Goal: Book appointment/travel/reservation

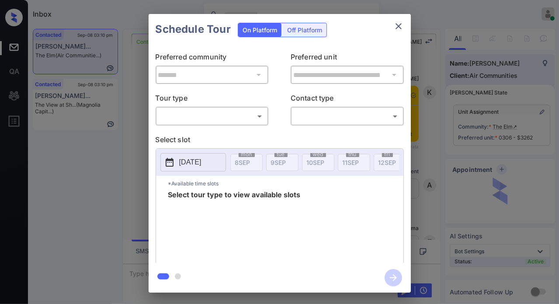
scroll to position [1406, 0]
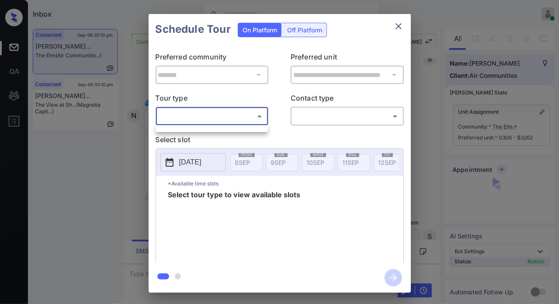
click at [261, 119] on body "Inbox Caroline Dacanay Online Set yourself offline Set yourself on break Profil…" at bounding box center [279, 152] width 559 height 304
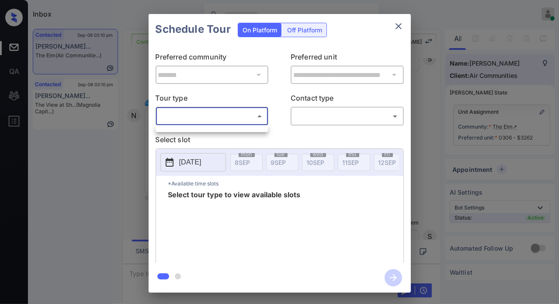
click at [259, 137] on div at bounding box center [279, 152] width 559 height 304
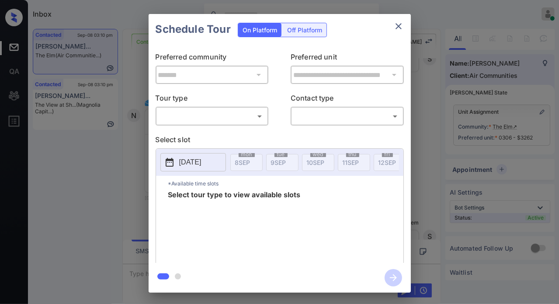
click at [444, 93] on div "**********" at bounding box center [279, 153] width 559 height 306
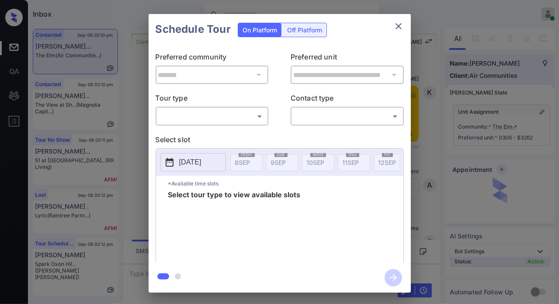
scroll to position [1455, 0]
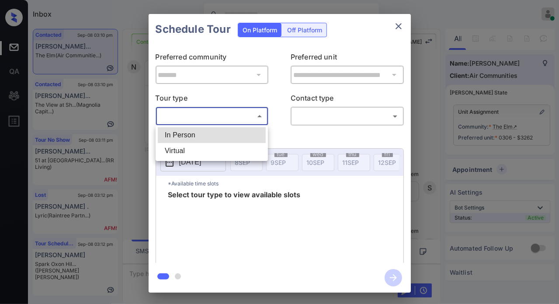
click at [245, 113] on body "Inbox Caroline Dacanay Online Set yourself offline Set yourself on break Profil…" at bounding box center [279, 152] width 559 height 304
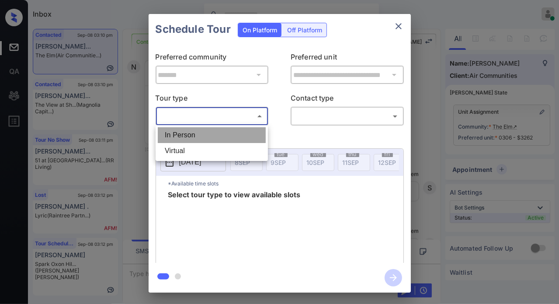
click at [240, 132] on li "In Person" at bounding box center [212, 135] width 108 height 16
type input "********"
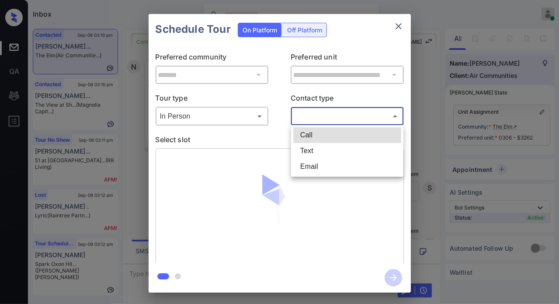
click at [313, 114] on body "Inbox Caroline Dacanay Online Set yourself offline Set yourself on break Profil…" at bounding box center [279, 152] width 559 height 304
click at [312, 146] on li "Text" at bounding box center [347, 151] width 108 height 16
type input "****"
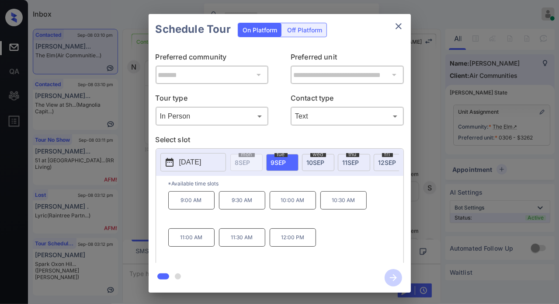
click at [309, 161] on span "10 SEP" at bounding box center [316, 162] width 18 height 7
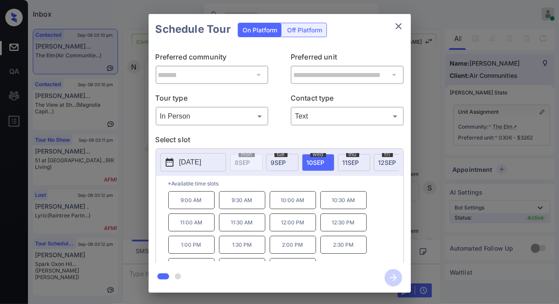
click at [138, 162] on div "**********" at bounding box center [279, 153] width 559 height 306
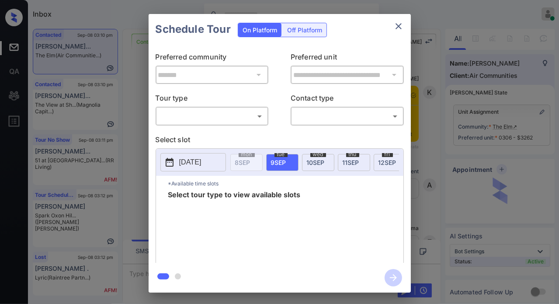
scroll to position [1455, 0]
click at [192, 113] on body "Inbox Caroline Dacanay Online Set yourself offline Set yourself on break Profil…" at bounding box center [279, 152] width 559 height 304
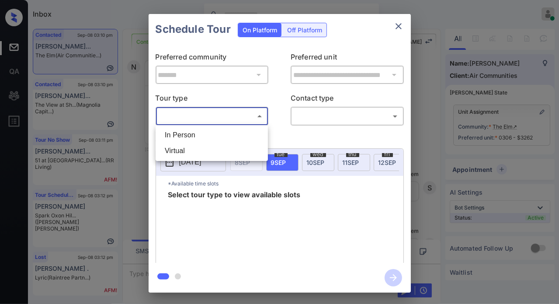
click at [201, 134] on li "In Person" at bounding box center [212, 135] width 108 height 16
type input "********"
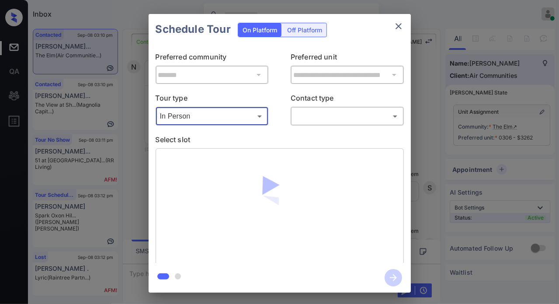
click at [329, 118] on body "Inbox Caroline Dacanay Online Set yourself offline Set yourself on break Profil…" at bounding box center [279, 152] width 559 height 304
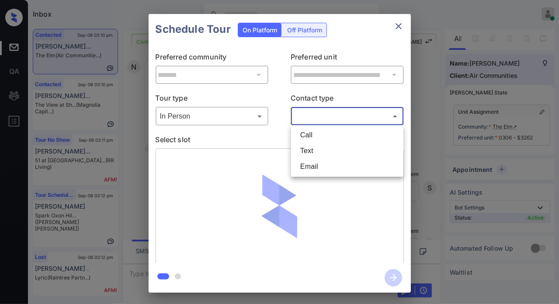
click at [324, 148] on li "Text" at bounding box center [347, 151] width 108 height 16
type input "****"
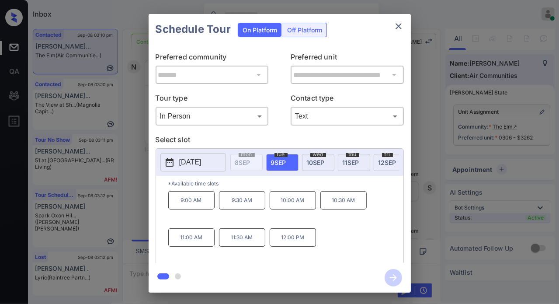
click at [367, 159] on div "thu 11 SEP" at bounding box center [354, 162] width 32 height 17
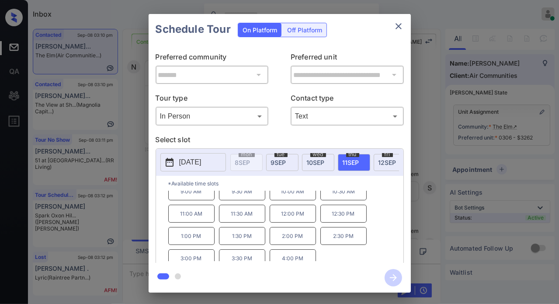
scroll to position [14, 0]
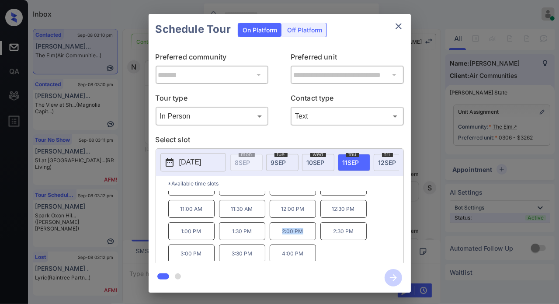
drag, startPoint x: 310, startPoint y: 234, endPoint x: 275, endPoint y: 233, distance: 35.0
click at [275, 233] on p "2:00 PM" at bounding box center [292, 231] width 46 height 18
copy p "2:00 PM"
drag, startPoint x: 196, startPoint y: 255, endPoint x: 201, endPoint y: 256, distance: 5.3
click at [197, 256] on p "3:00 PM" at bounding box center [191, 253] width 46 height 18
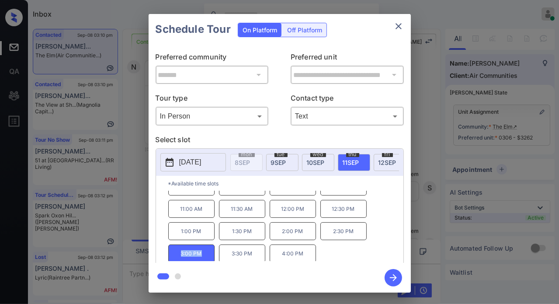
drag, startPoint x: 204, startPoint y: 255, endPoint x: 180, endPoint y: 256, distance: 24.0
click at [180, 256] on p "3:00 PM" at bounding box center [191, 253] width 46 height 18
copy p "3:00 PM"
click at [428, 164] on div "**********" at bounding box center [279, 153] width 559 height 306
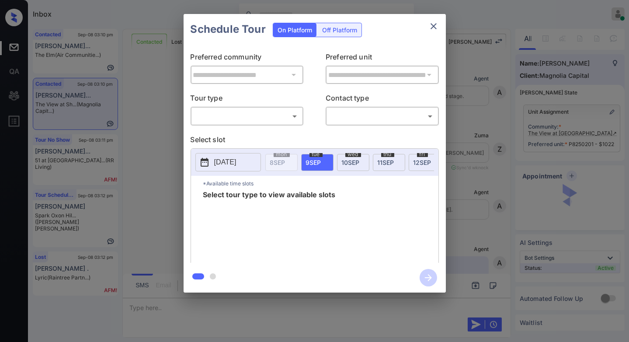
scroll to position [1118, 0]
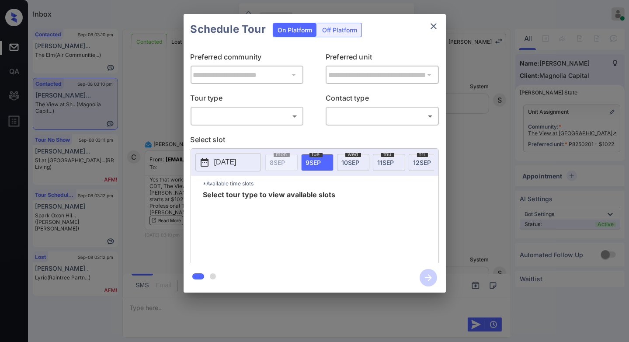
click at [277, 108] on div "​ ​" at bounding box center [246, 116] width 113 height 19
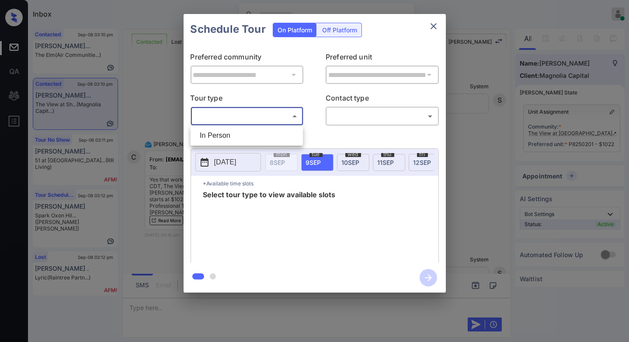
click at [280, 114] on body "Inbox [PERSON_NAME] Online Set yourself offline Set yourself on break Profile S…" at bounding box center [314, 171] width 629 height 342
click at [281, 131] on li "In Person" at bounding box center [247, 136] width 108 height 16
type input "********"
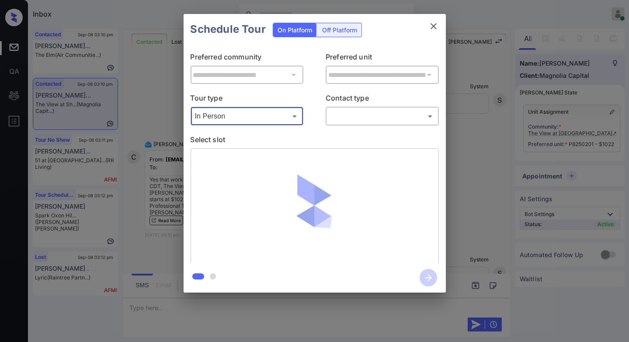
click at [359, 114] on body "Inbox Caroline Dacanay Online Set yourself offline Set yourself on break Profil…" at bounding box center [314, 171] width 629 height 342
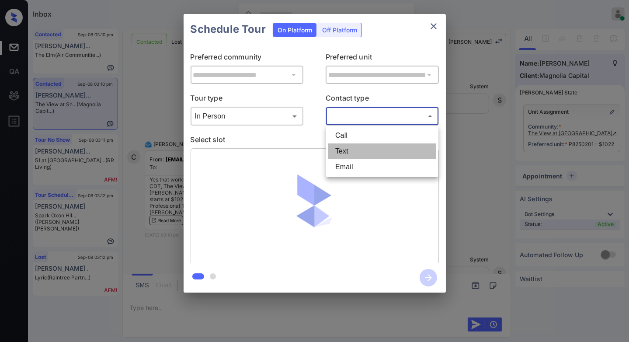
click at [349, 154] on li "Text" at bounding box center [382, 151] width 108 height 16
type input "****"
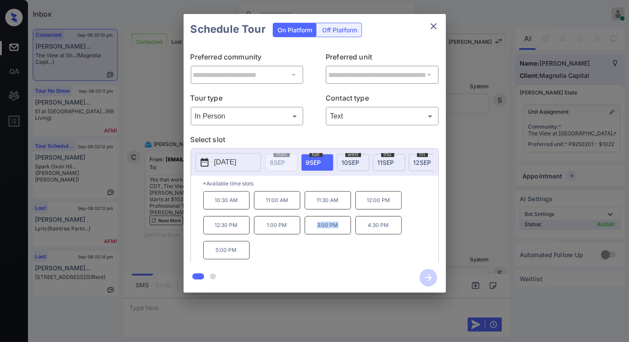
drag, startPoint x: 342, startPoint y: 230, endPoint x: 311, endPoint y: 230, distance: 31.9
click at [311, 230] on p "3:00 PM" at bounding box center [327, 225] width 46 height 18
copy p "3:00 PM"
drag, startPoint x: 393, startPoint y: 228, endPoint x: 352, endPoint y: 228, distance: 41.1
click at [355, 229] on p "4:30 PM" at bounding box center [378, 225] width 46 height 18
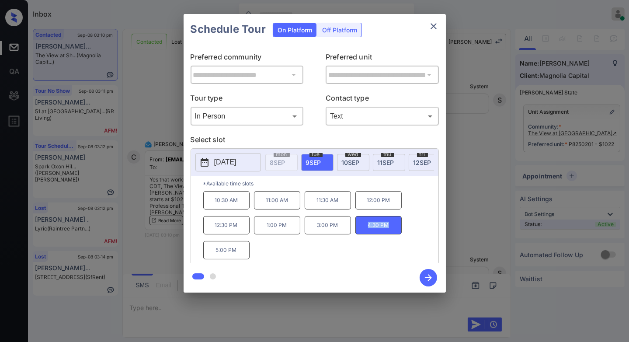
copy p "4:30 PM"
drag, startPoint x: 240, startPoint y: 256, endPoint x: 215, endPoint y: 256, distance: 25.3
click at [215, 256] on p "5:00 PM" at bounding box center [226, 250] width 46 height 18
copy p "5:00 PM"
click at [464, 162] on div "**********" at bounding box center [314, 153] width 629 height 306
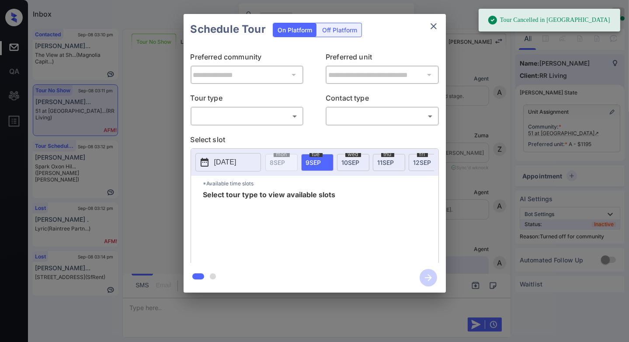
scroll to position [9791, 0]
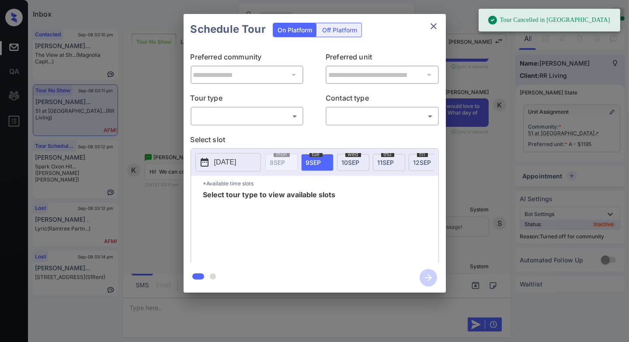
click at [265, 112] on body "Tour Cancelled in Knock Inbox Caroline Dacanay Online Set yourself offline Set …" at bounding box center [314, 171] width 629 height 342
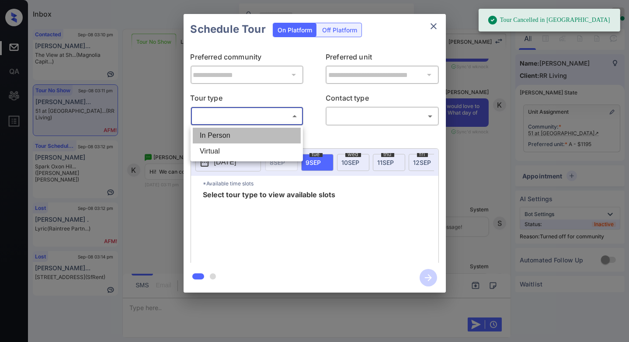
click at [266, 135] on li "In Person" at bounding box center [247, 136] width 108 height 16
type input "********"
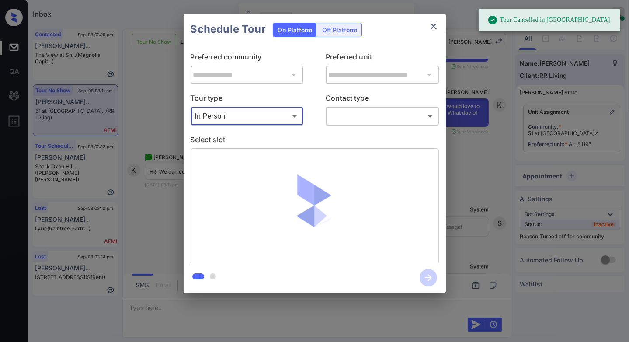
click at [349, 116] on body "Tour Cancelled in Knock Inbox Caroline Dacanay Online Set yourself offline Set …" at bounding box center [314, 171] width 629 height 342
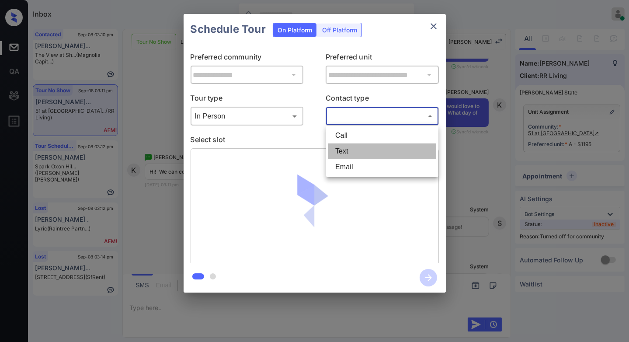
click at [349, 151] on li "Text" at bounding box center [382, 151] width 108 height 16
type input "****"
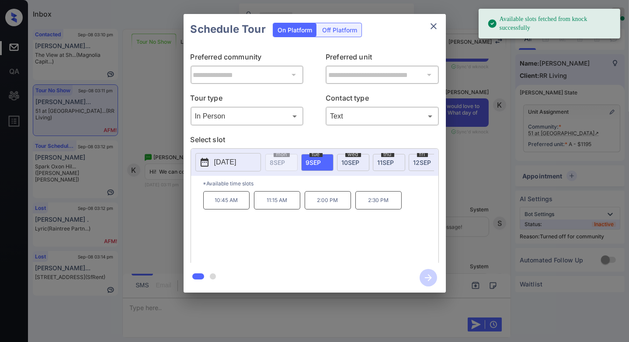
click at [383, 165] on div "thu 11 SEP" at bounding box center [389, 162] width 32 height 17
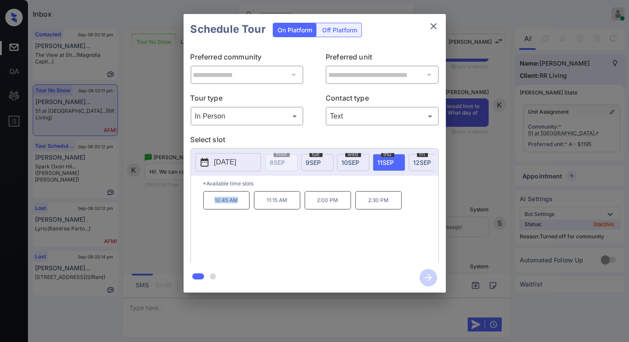
drag, startPoint x: 249, startPoint y: 204, endPoint x: 209, endPoint y: 202, distance: 40.2
click at [209, 202] on div "10:45 AM 11:15 AM 2:00 PM 2:30 PM" at bounding box center [320, 226] width 235 height 70
copy p "10:45 AM"
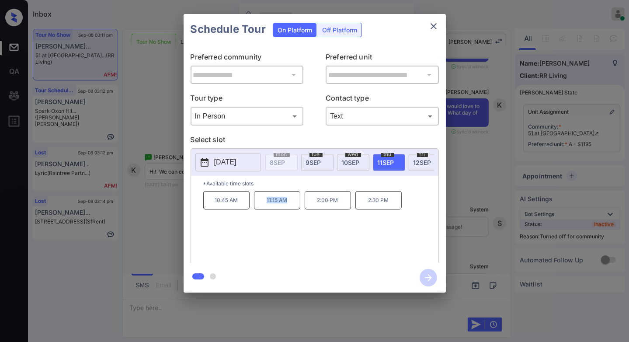
drag, startPoint x: 295, startPoint y: 206, endPoint x: 258, endPoint y: 208, distance: 37.2
click at [258, 208] on p "11:15 AM" at bounding box center [277, 200] width 46 height 18
copy p "11:15 AM"
click at [458, 169] on div "**********" at bounding box center [314, 153] width 629 height 306
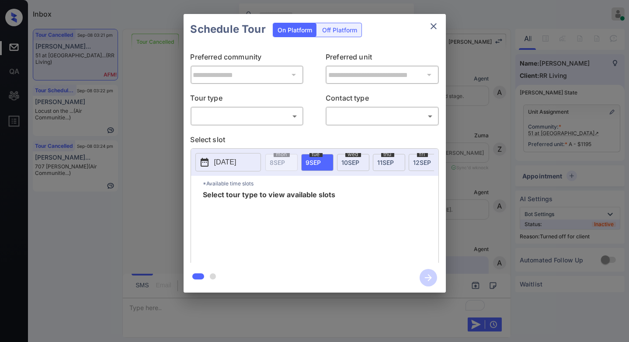
scroll to position [10459, 0]
click at [245, 119] on body "Inbox [PERSON_NAME] Online Set yourself offline Set yourself on break Profile S…" at bounding box center [314, 171] width 629 height 342
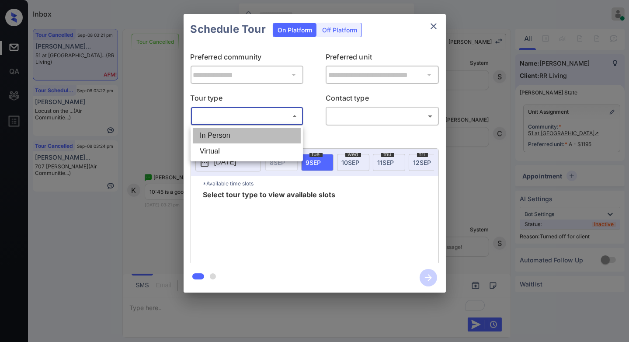
click at [249, 135] on li "In Person" at bounding box center [247, 136] width 108 height 16
type input "********"
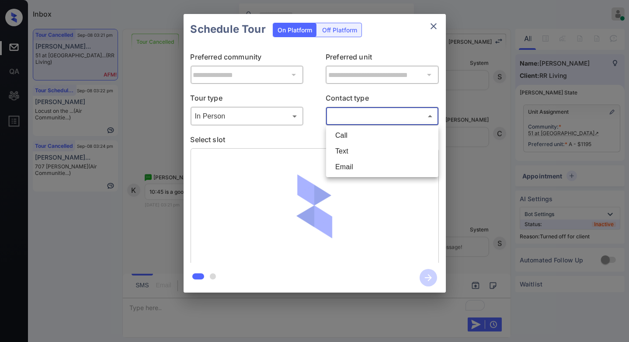
click at [370, 117] on body "Inbox [PERSON_NAME] Online Set yourself offline Set yourself on break Profile S…" at bounding box center [314, 171] width 629 height 342
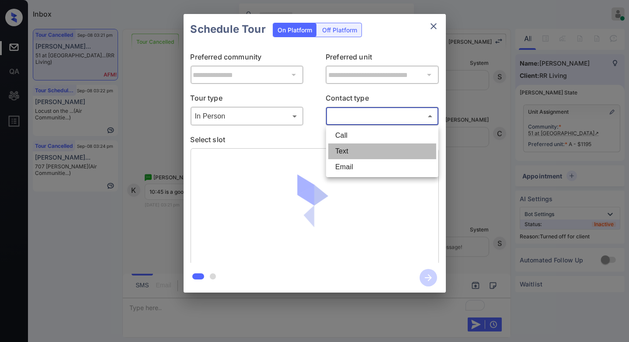
click at [365, 145] on li "Text" at bounding box center [382, 151] width 108 height 16
type input "****"
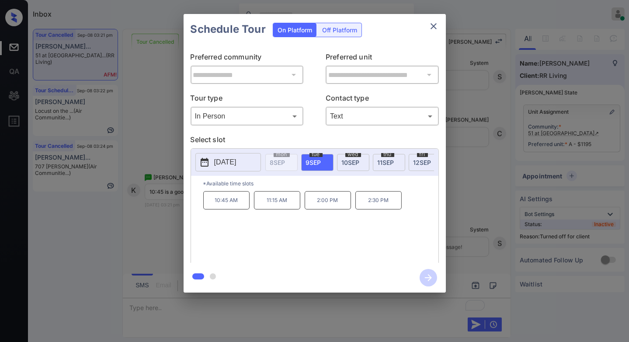
click at [384, 162] on span "[DATE]" at bounding box center [385, 162] width 17 height 7
drag, startPoint x: 239, startPoint y: 208, endPoint x: 363, endPoint y: 218, distance: 124.0
click at [239, 208] on p "10:45 AM" at bounding box center [226, 200] width 46 height 18
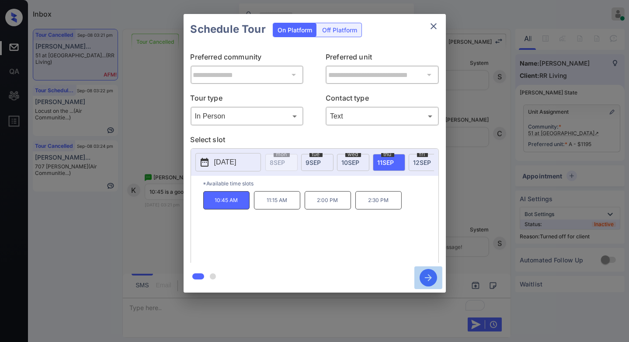
click at [429, 276] on icon "button" at bounding box center [427, 277] width 17 height 17
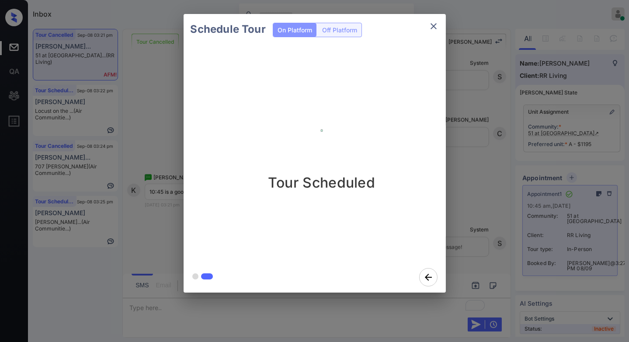
click at [480, 249] on div "Schedule Tour On Platform Off Platform Tour Scheduled" at bounding box center [314, 153] width 629 height 306
